Goal: Task Accomplishment & Management: Use online tool/utility

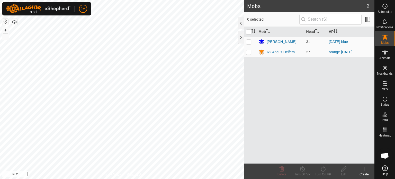
click at [91, 178] on html "JM Schedules Notifications Mobs Animals Neckbands VPs Status Infra Heatmap Help…" at bounding box center [197, 89] width 395 height 179
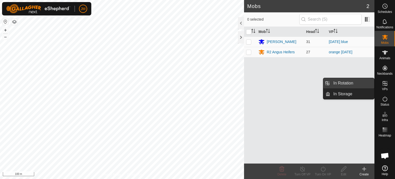
click at [358, 86] on link "In Rotation" at bounding box center [352, 83] width 44 height 10
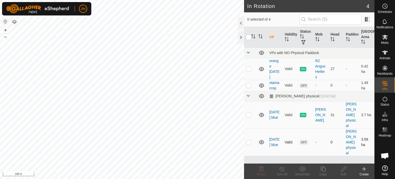
click at [249, 143] on p-checkbox at bounding box center [248, 142] width 5 height 4
click at [263, 168] on icon at bounding box center [261, 168] width 5 height 5
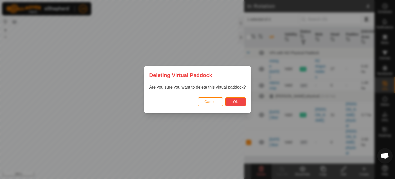
click at [234, 99] on span "Ok" at bounding box center [235, 101] width 5 height 4
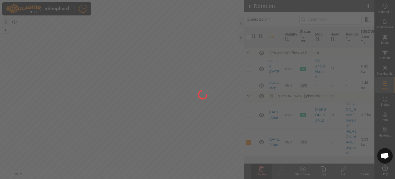
checkbox input "false"
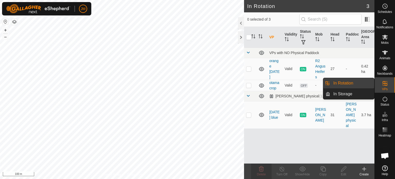
click at [354, 84] on link "In Rotation" at bounding box center [352, 83] width 44 height 10
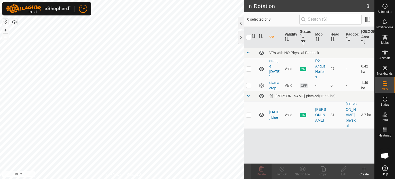
click at [365, 169] on icon at bounding box center [364, 168] width 6 height 6
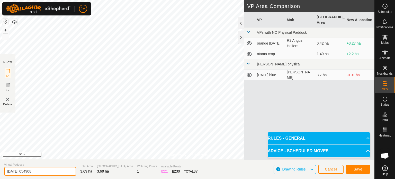
click at [54, 170] on input "[DATE] 054908" at bounding box center [40, 170] width 72 height 9
type input "2"
type input "sat blue"
click at [355, 168] on span "Save" at bounding box center [357, 169] width 9 height 4
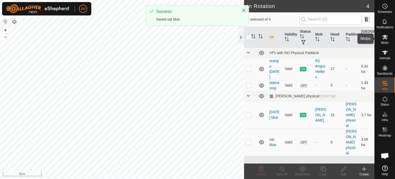
click at [384, 40] on icon at bounding box center [384, 37] width 6 height 6
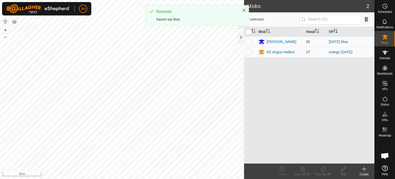
click at [248, 42] on p-checkbox at bounding box center [248, 42] width 5 height 4
checkbox input "true"
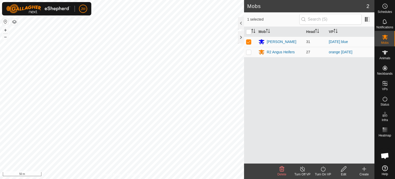
click at [320, 169] on icon at bounding box center [323, 168] width 6 height 6
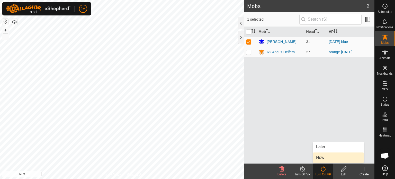
click at [321, 157] on link "Now" at bounding box center [338, 157] width 51 height 10
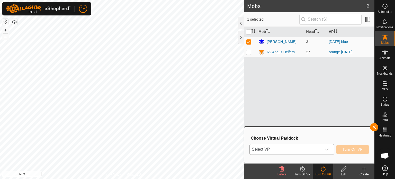
click at [311, 154] on span "Select VP" at bounding box center [285, 149] width 72 height 10
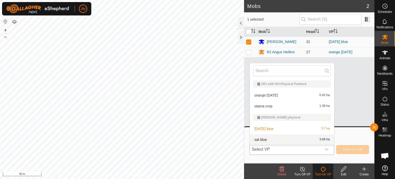
click at [300, 142] on li "sat blue 3.69 ha" at bounding box center [292, 139] width 84 height 10
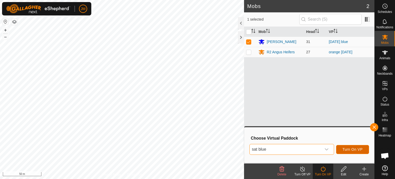
click at [344, 148] on span "Turn On VP" at bounding box center [352, 149] width 20 height 4
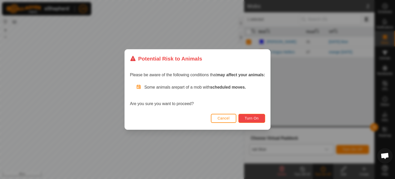
click at [247, 118] on span "Turn On" at bounding box center [252, 118] width 14 height 4
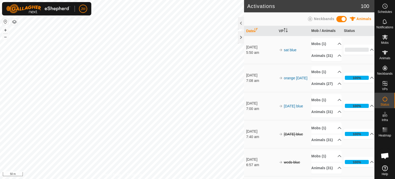
click at [98, 178] on html "JM Schedules Notifications Mobs Animals Neckbands VPs Status Infra Heatmap Help…" at bounding box center [197, 89] width 395 height 179
click at [125, 174] on div "Privacy Policy Contact Us sat blue Type: Inclusion Zone 31 Animals + – ⇧ i 50 m" at bounding box center [122, 89] width 244 height 179
click at [160, 178] on html "JM Schedules Notifications Mobs Animals Neckbands VPs Status Infra Heatmap Help…" at bounding box center [197, 89] width 395 height 179
